Goal: Task Accomplishment & Management: Use online tool/utility

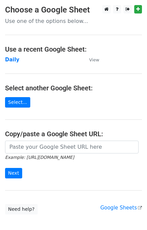
click at [12, 55] on main "Choose a Google Sheet Use one of the options below... Use a recent Google Sheet…" at bounding box center [73, 109] width 147 height 209
click at [12, 59] on strong "Daily" at bounding box center [12, 60] width 14 height 6
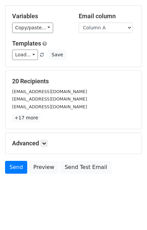
scroll to position [31, 0]
click at [48, 140] on link at bounding box center [43, 143] width 7 height 7
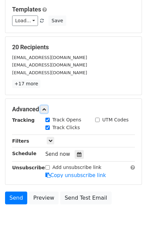
scroll to position [87, 0]
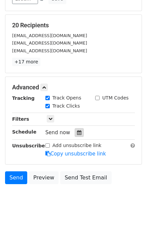
click at [75, 135] on div at bounding box center [79, 132] width 9 height 9
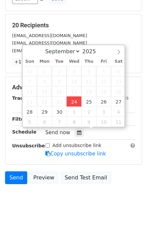
type input "2025-09-24 12:27"
type input "27"
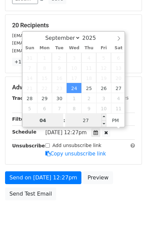
type input "04"
type input "2025-09-24 16:27"
click at [78, 124] on input "27" at bounding box center [85, 120] width 41 height 13
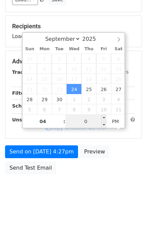
type input "00"
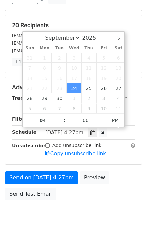
type input "2025-09-24 16:00"
click at [101, 204] on body "New Campaign Daily emails left: 50 Google Sheet: Daily Variables Copy/paste... …" at bounding box center [73, 74] width 147 height 313
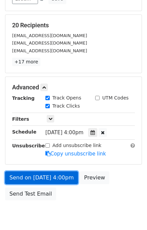
click at [53, 173] on link "Send on Sep 24 at 4:00pm" at bounding box center [41, 177] width 73 height 13
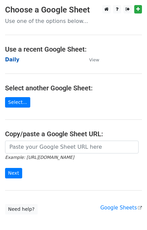
click at [10, 61] on strong "Daily" at bounding box center [12, 60] width 14 height 6
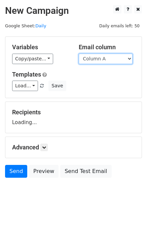
click at [98, 58] on select "Column A Column B Column C" at bounding box center [106, 59] width 54 height 10
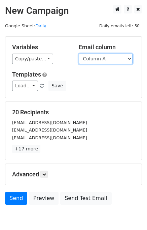
click at [101, 59] on select "Column A Column B Column C" at bounding box center [106, 59] width 54 height 10
select select "Column B"
click at [79, 54] on select "Column A Column B Column C" at bounding box center [106, 59] width 54 height 10
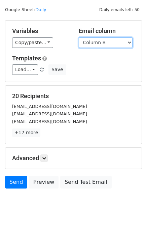
scroll to position [31, 0]
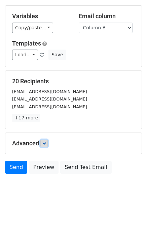
click at [46, 143] on icon at bounding box center [44, 143] width 4 height 4
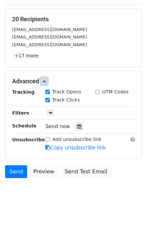
scroll to position [93, 0]
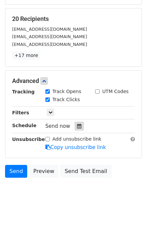
click at [75, 124] on div at bounding box center [79, 126] width 9 height 9
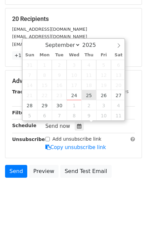
type input "2025-09-25 12:00"
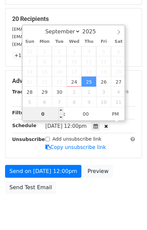
type input "06"
type input "2025-09-25 18:00"
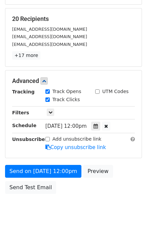
click at [115, 185] on div "Send on Sep 25 at 12:00pm Preview Send Test Email" at bounding box center [73, 181] width 147 height 32
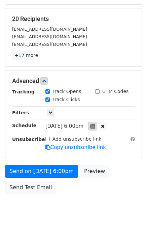
click at [95, 126] on icon at bounding box center [93, 126] width 4 height 5
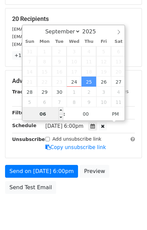
click at [54, 116] on input "06" at bounding box center [43, 113] width 41 height 13
click at [55, 116] on input "06" at bounding box center [43, 113] width 41 height 13
type input "5"
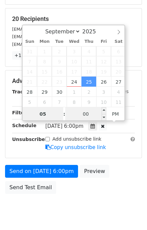
type input "05"
type input "2025-09-25 17:00"
click at [82, 115] on input "00" at bounding box center [85, 113] width 41 height 13
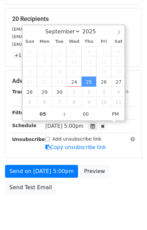
click at [122, 185] on div "Send on Sep 25 at 5:00pm Preview Send Test Email" at bounding box center [73, 181] width 147 height 32
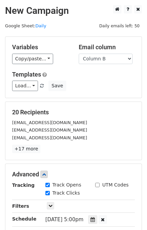
scroll to position [113, 0]
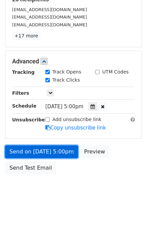
click at [54, 152] on link "Send on Sep 25 at 5:00pm" at bounding box center [41, 151] width 73 height 13
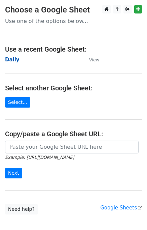
click at [13, 61] on strong "Daily" at bounding box center [12, 60] width 14 height 6
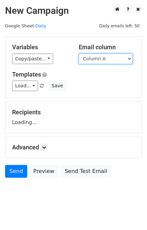
click at [101, 60] on select "Column A Column B Column C" at bounding box center [106, 59] width 54 height 10
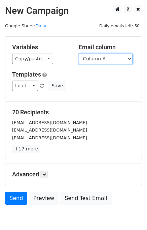
click at [102, 60] on select "Column A Column B Column C" at bounding box center [106, 59] width 54 height 10
select select "Column C"
click at [79, 54] on select "Column A Column B Column C" at bounding box center [106, 59] width 54 height 10
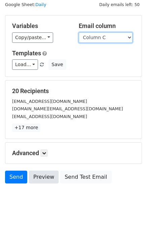
scroll to position [31, 0]
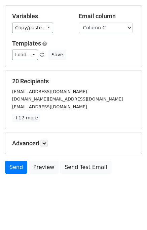
click at [46, 138] on div "Advanced Tracking Track Opens UTM Codes Track Clicks Filters Only include sprea…" at bounding box center [73, 143] width 137 height 21
click at [45, 140] on link at bounding box center [43, 143] width 7 height 7
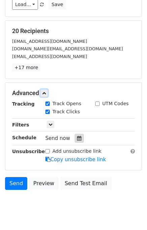
scroll to position [82, 0]
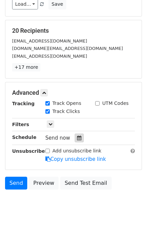
click at [78, 134] on div at bounding box center [79, 138] width 9 height 9
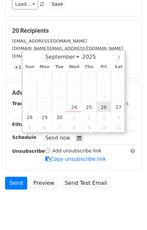
type input "[DATE] 12:00"
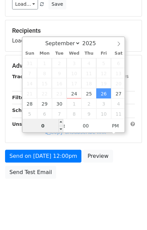
type input "06"
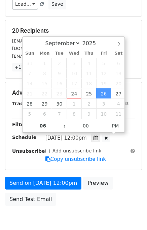
type input "[DATE] 18:00"
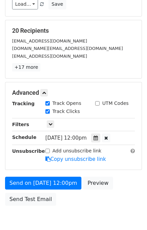
click at [120, 187] on div "Send on [DATE] 12:00pm Preview Send Test Email" at bounding box center [73, 193] width 147 height 32
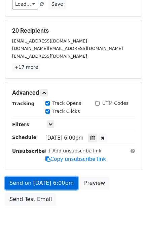
click at [42, 181] on link "Send on [DATE] 6:00pm" at bounding box center [41, 183] width 73 height 13
